Goal: Transaction & Acquisition: Book appointment/travel/reservation

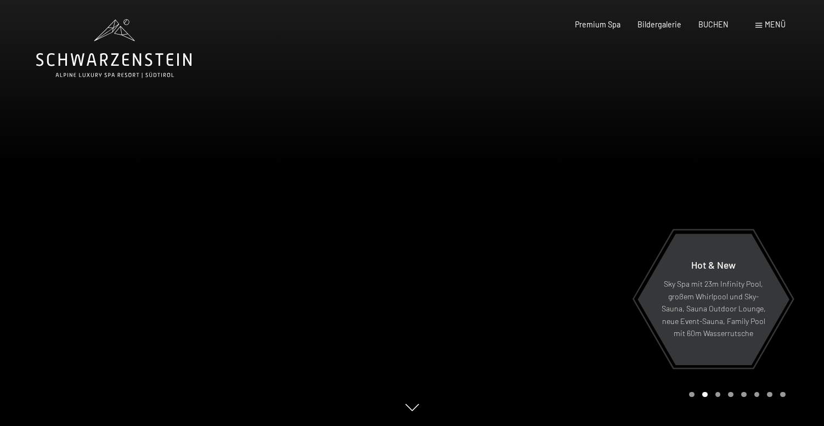
click at [776, 26] on span "Menü" at bounding box center [775, 24] width 21 height 9
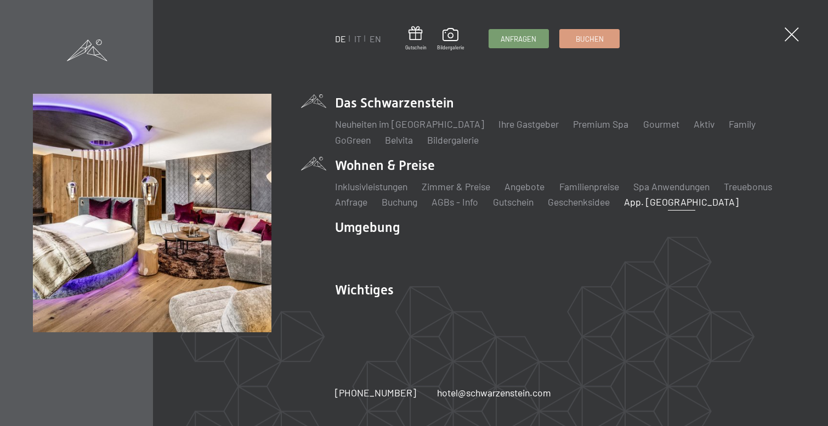
click at [704, 205] on link "App. [GEOGRAPHIC_DATA]" at bounding box center [681, 202] width 115 height 12
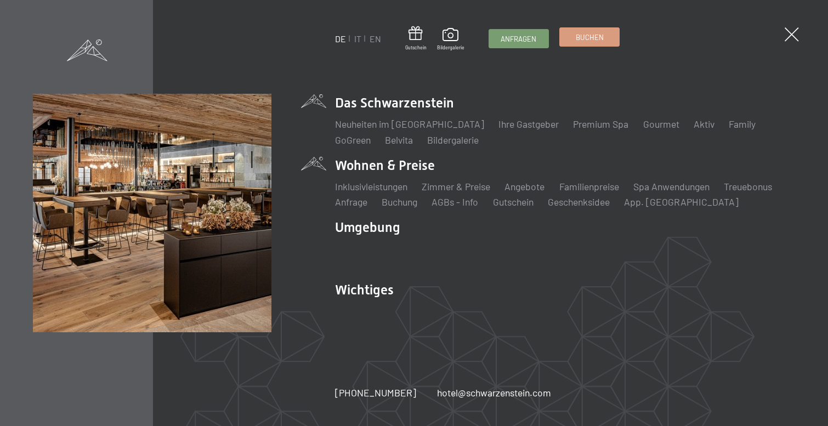
click at [579, 46] on link "Buchen" at bounding box center [589, 37] width 59 height 18
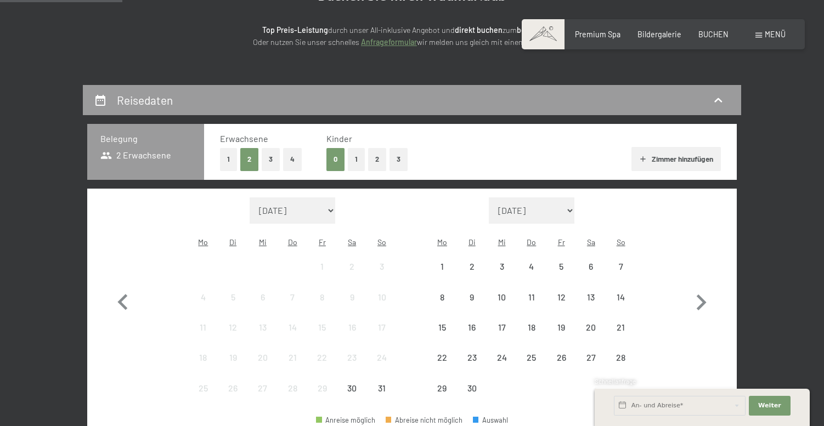
scroll to position [145, 0]
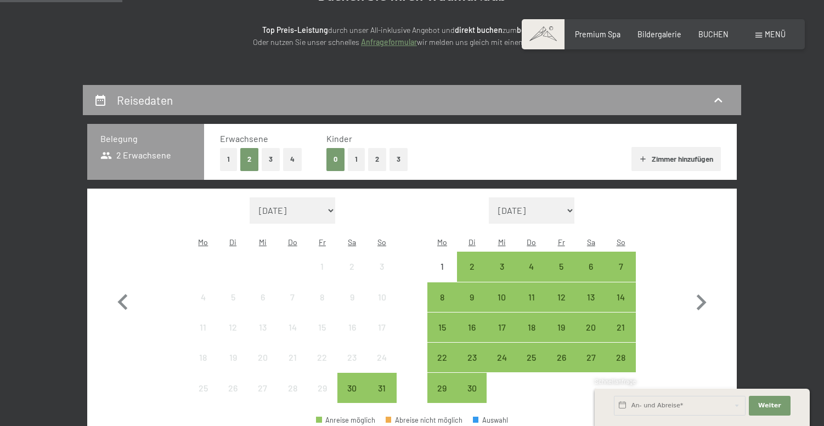
click at [360, 160] on button "1" at bounding box center [356, 159] width 17 height 22
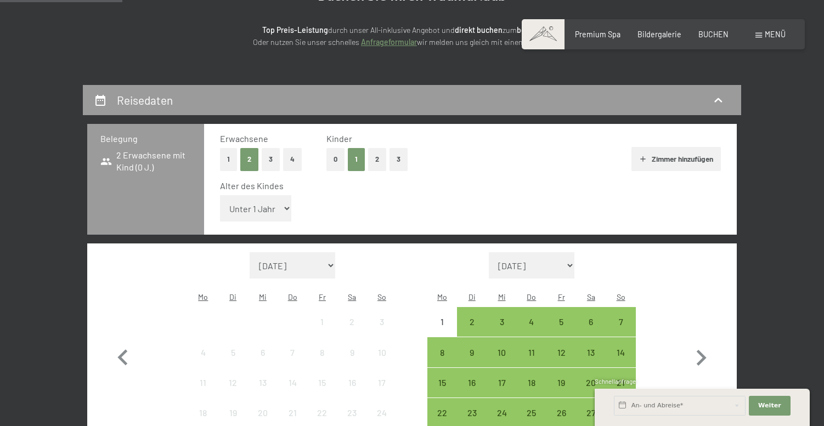
select select "15"
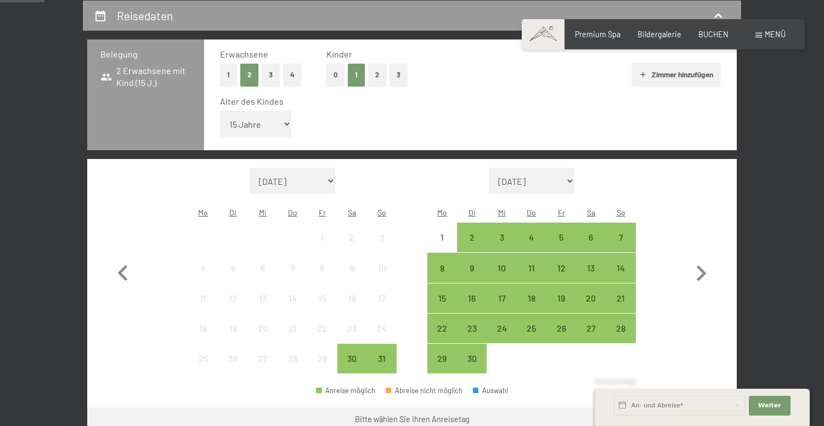
scroll to position [241, 0]
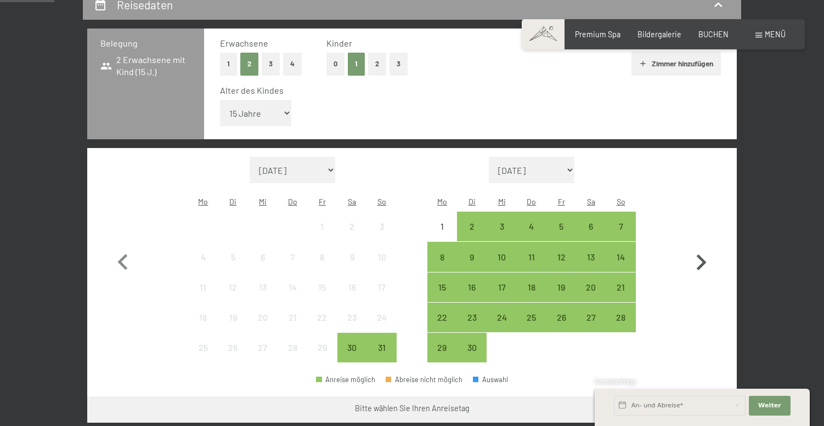
click at [701, 247] on icon "button" at bounding box center [701, 263] width 32 height 32
select select "[DATE]"
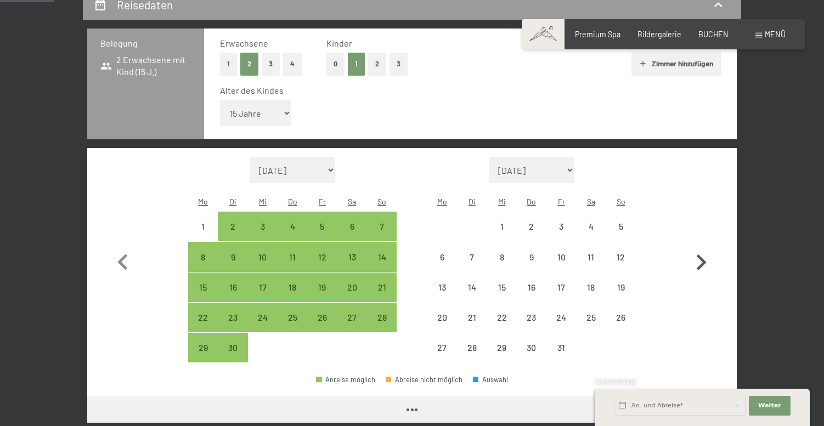
click at [701, 247] on icon "button" at bounding box center [701, 263] width 32 height 32
select select "[DATE]"
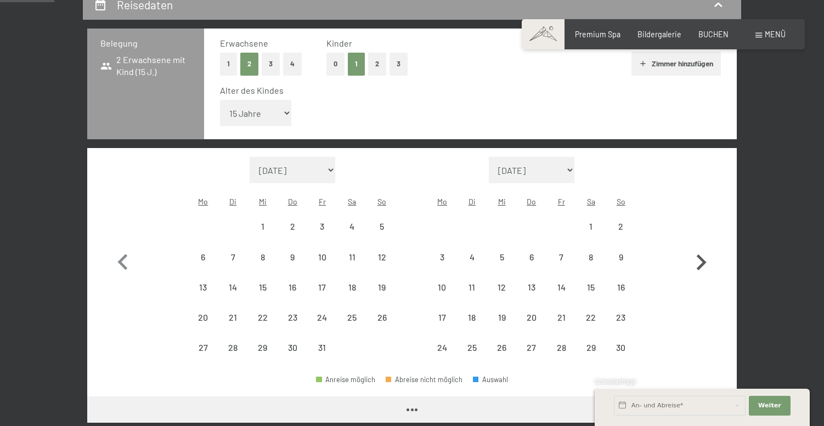
click at [700, 247] on icon "button" at bounding box center [701, 263] width 32 height 32
select select "[DATE]"
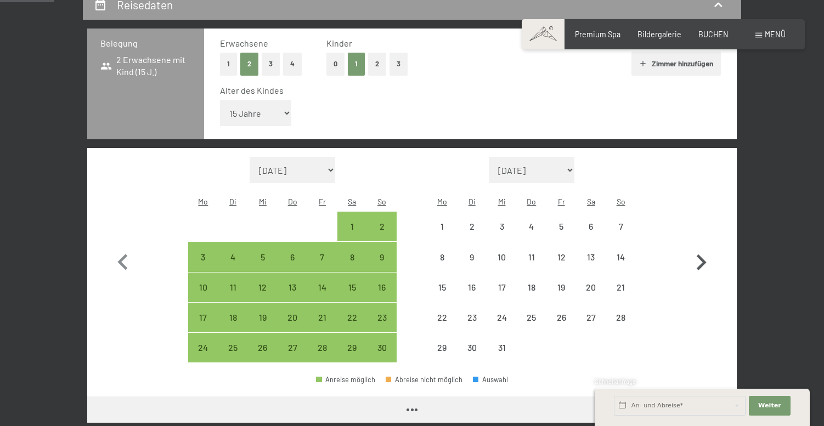
click at [700, 247] on icon "button" at bounding box center [701, 263] width 32 height 32
select select "[DATE]"
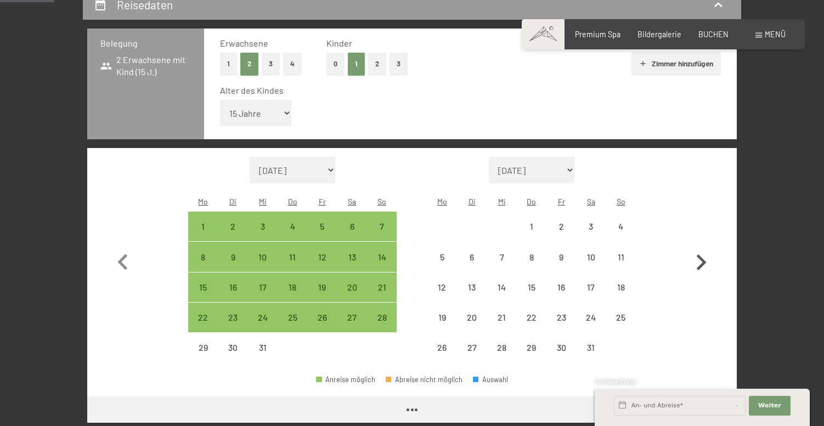
click at [700, 247] on icon "button" at bounding box center [701, 263] width 32 height 32
select select "[DATE]"
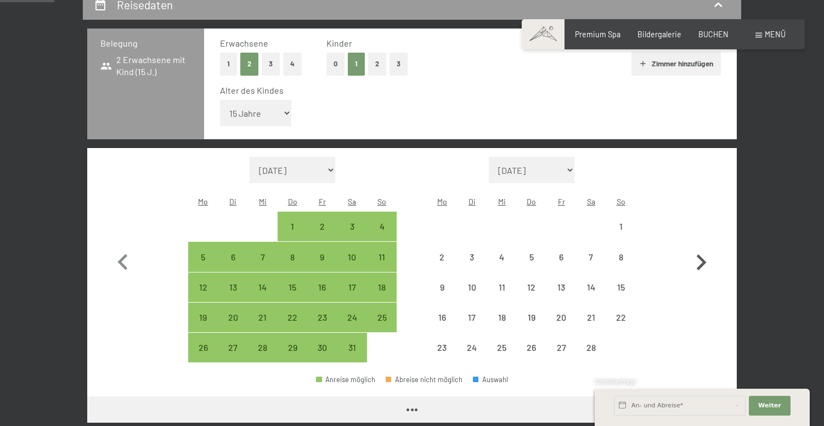
click at [700, 247] on icon "button" at bounding box center [701, 263] width 32 height 32
select select "[DATE]"
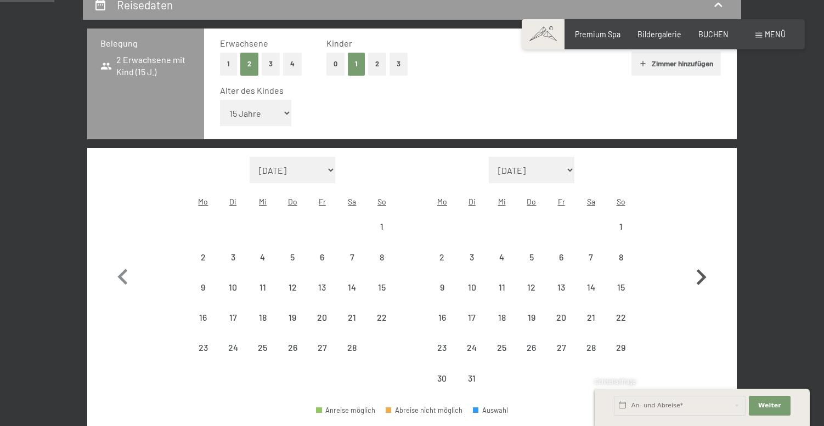
click at [700, 262] on icon "button" at bounding box center [701, 278] width 32 height 32
select select "[DATE]"
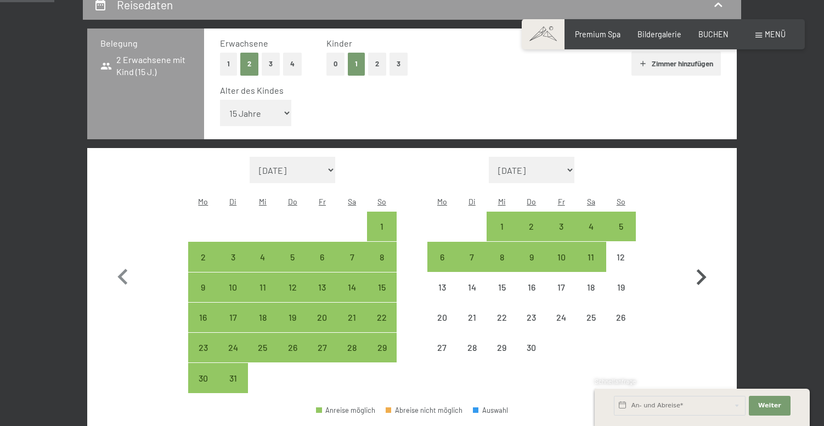
click at [700, 262] on icon "button" at bounding box center [701, 278] width 32 height 32
select select "[DATE]"
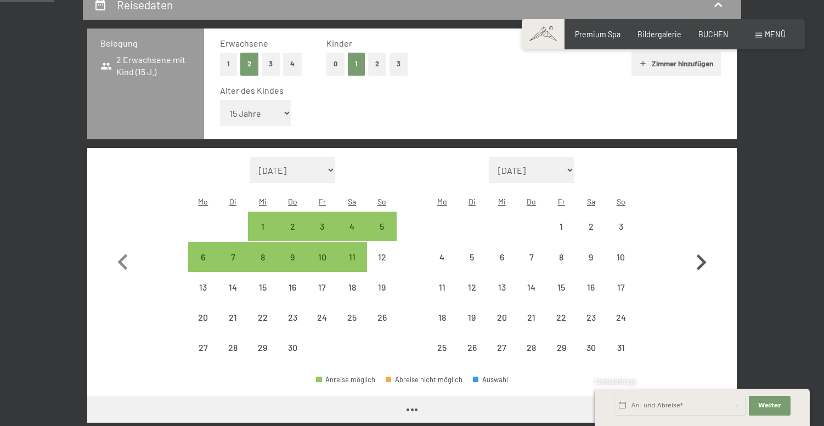
select select "[DATE]"
click at [695, 247] on icon "button" at bounding box center [701, 263] width 32 height 32
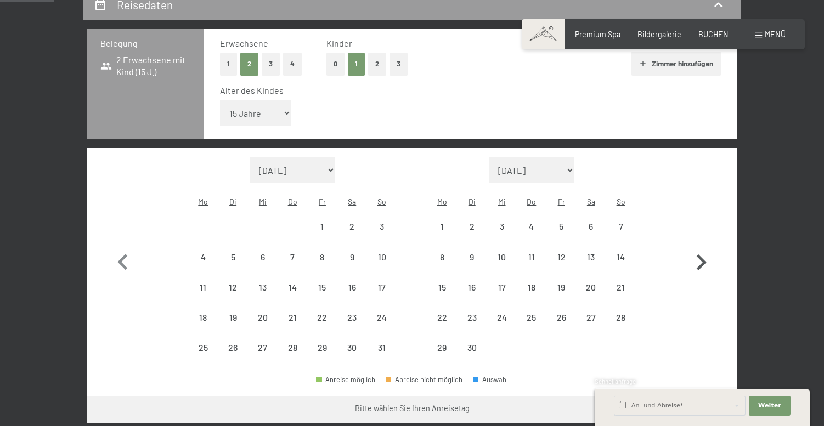
select select "[DATE]"
click at [347, 343] on div "30" at bounding box center [351, 356] width 27 height 27
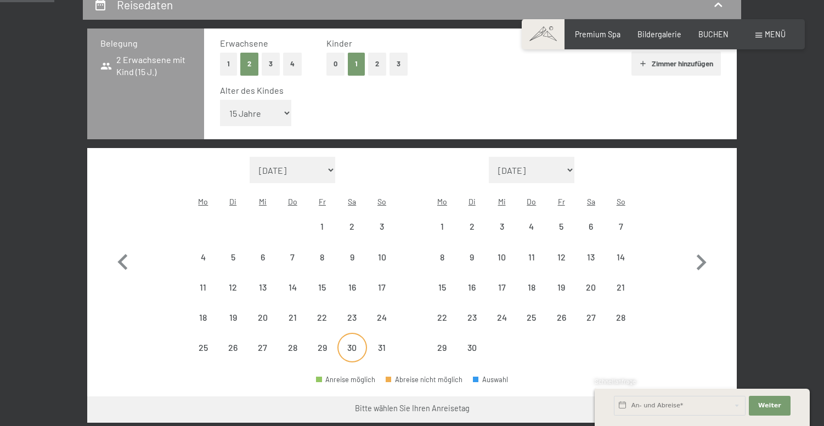
select select "[DATE]"
click at [593, 222] on div "6" at bounding box center [590, 235] width 27 height 27
select select "[DATE]"
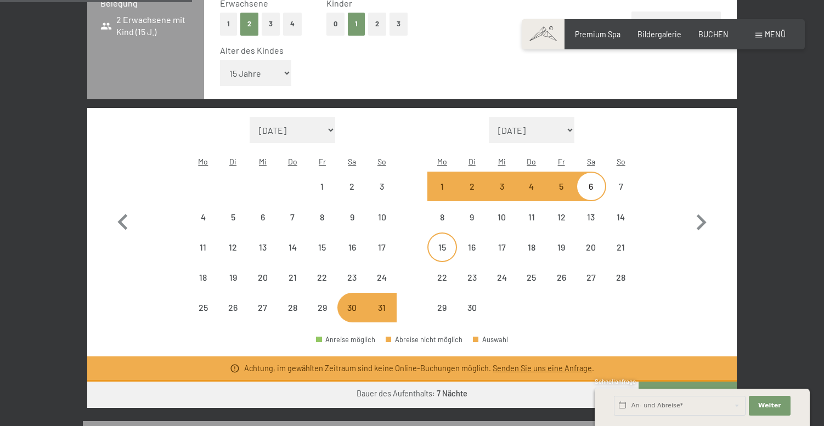
scroll to position [273, 0]
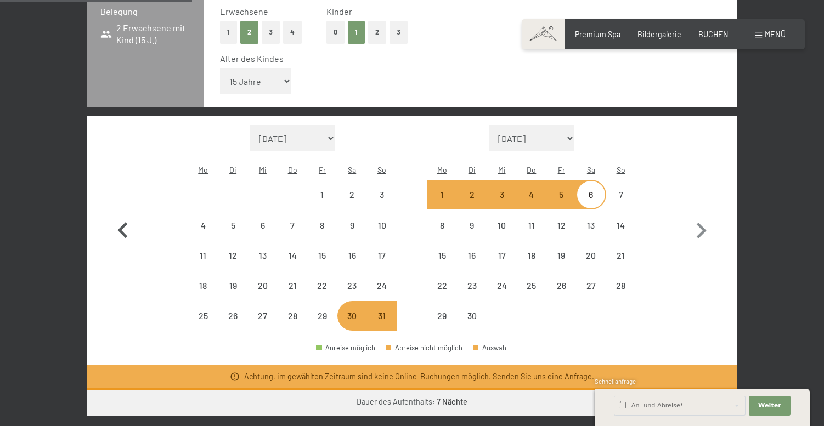
click at [120, 222] on icon "button" at bounding box center [122, 230] width 10 height 16
select select "[DATE]"
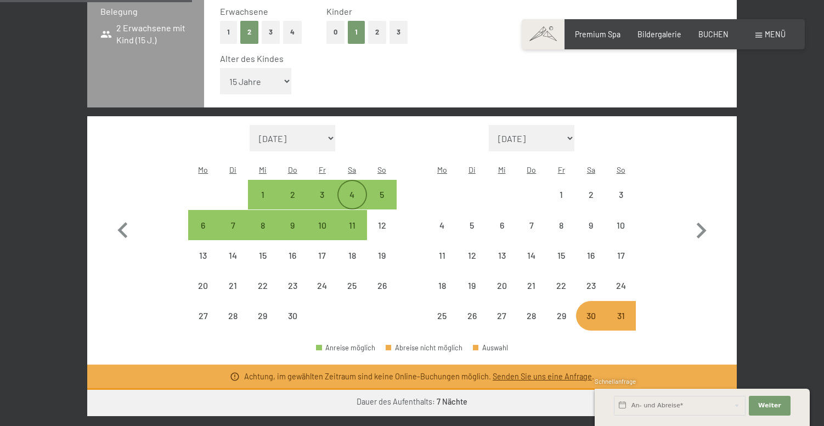
click at [354, 190] on div "4" at bounding box center [351, 203] width 27 height 27
select select "[DATE]"
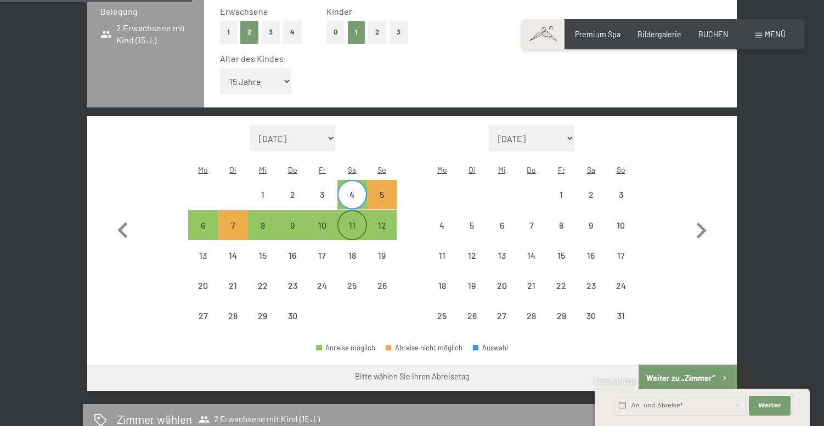
click at [350, 221] on div "11" at bounding box center [351, 234] width 27 height 27
select select "[DATE]"
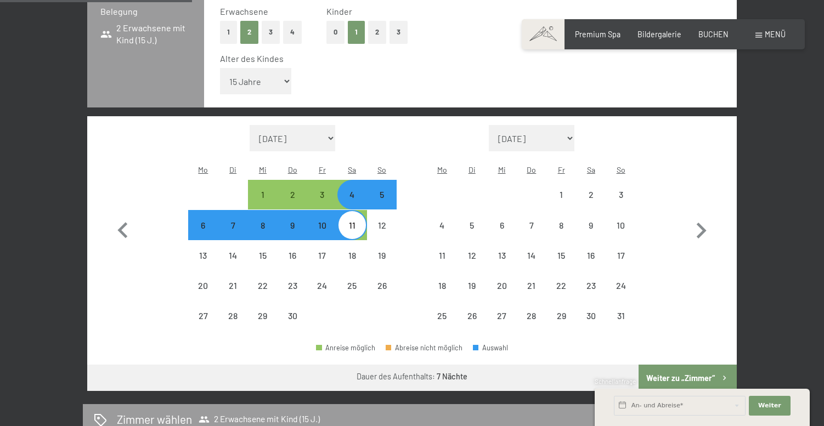
click at [682, 365] on button "Weiter zu „Zimmer“" at bounding box center [687, 378] width 98 height 26
select select "[DATE]"
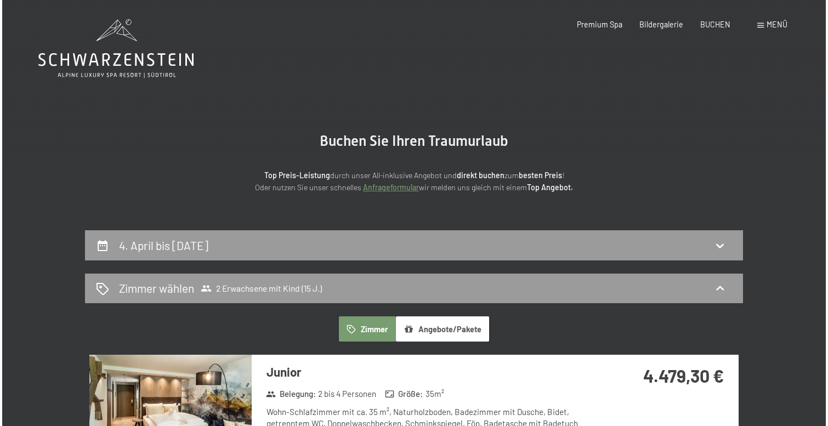
scroll to position [0, 0]
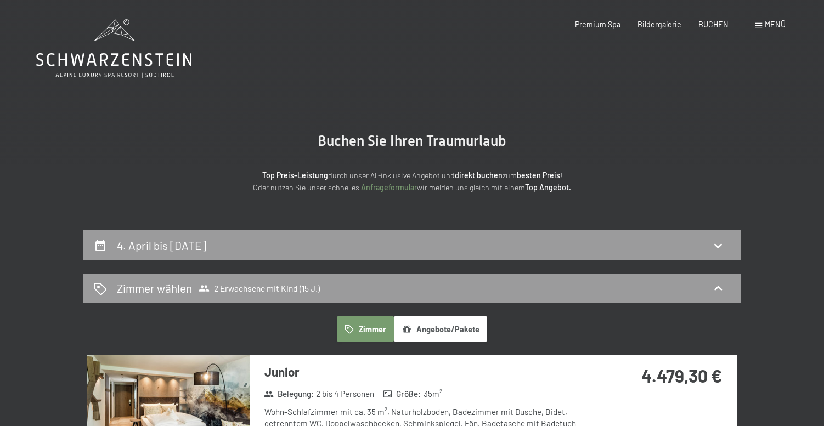
click at [771, 26] on span "Menü" at bounding box center [775, 24] width 21 height 9
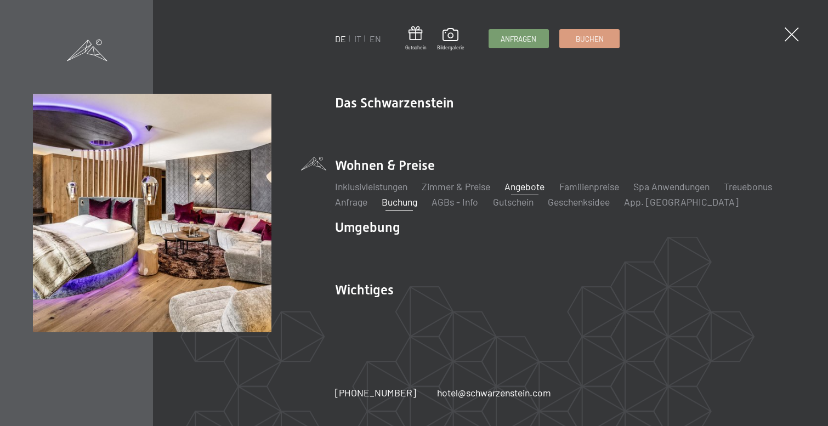
click at [533, 189] on link "Angebote" at bounding box center [525, 186] width 40 height 12
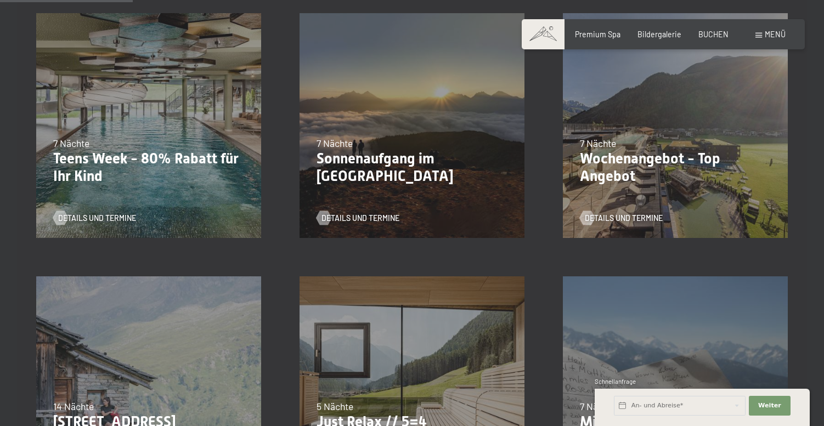
scroll to position [303, 0]
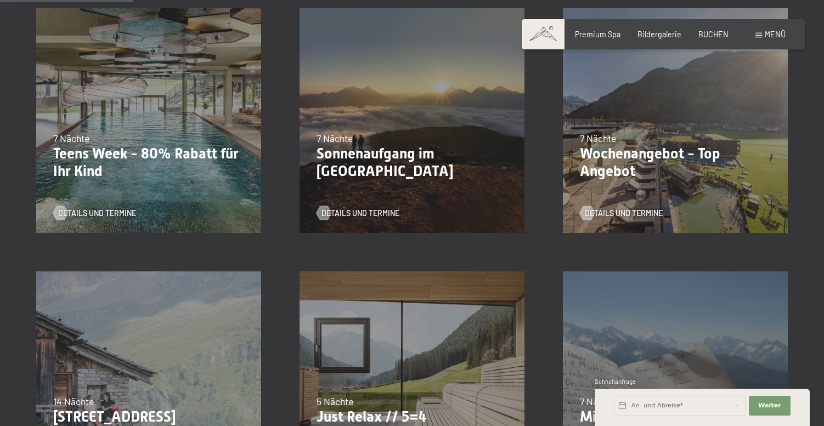
click at [145, 132] on div "7 Nächte" at bounding box center [148, 139] width 191 height 14
click at [114, 212] on span "Details und Termine" at bounding box center [108, 213] width 78 height 11
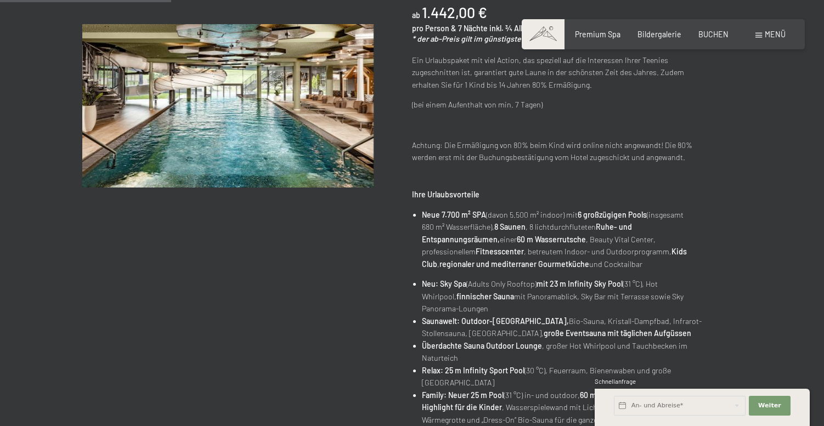
scroll to position [254, 0]
